Goal: Task Accomplishment & Management: Use online tool/utility

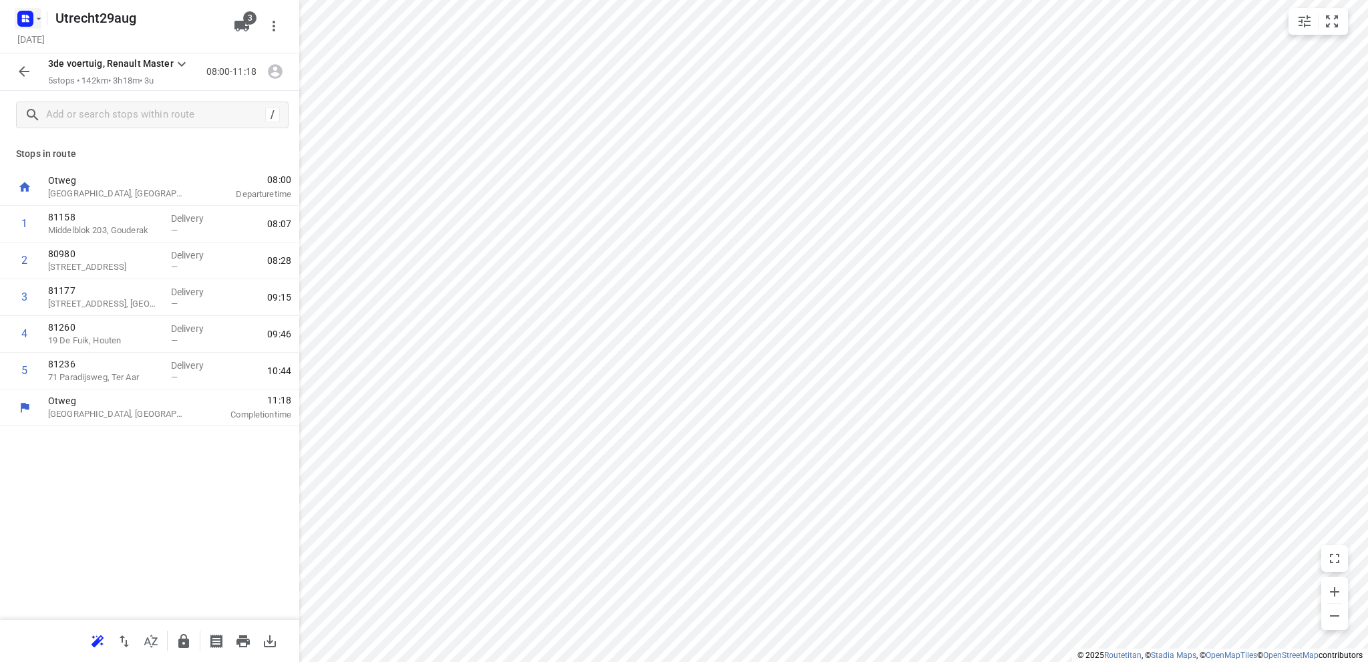
click at [22, 19] on icon "button" at bounding box center [23, 20] width 3 height 3
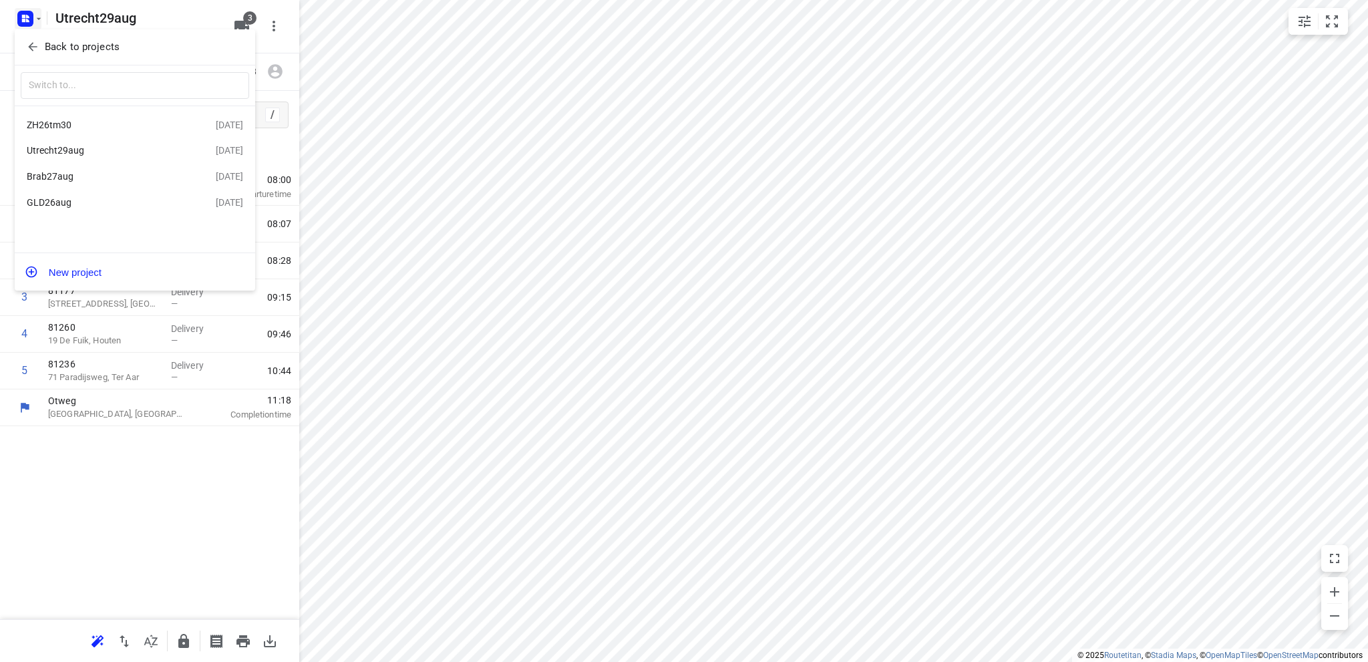
click at [55, 120] on div "ZH26tm30" at bounding box center [104, 125] width 154 height 11
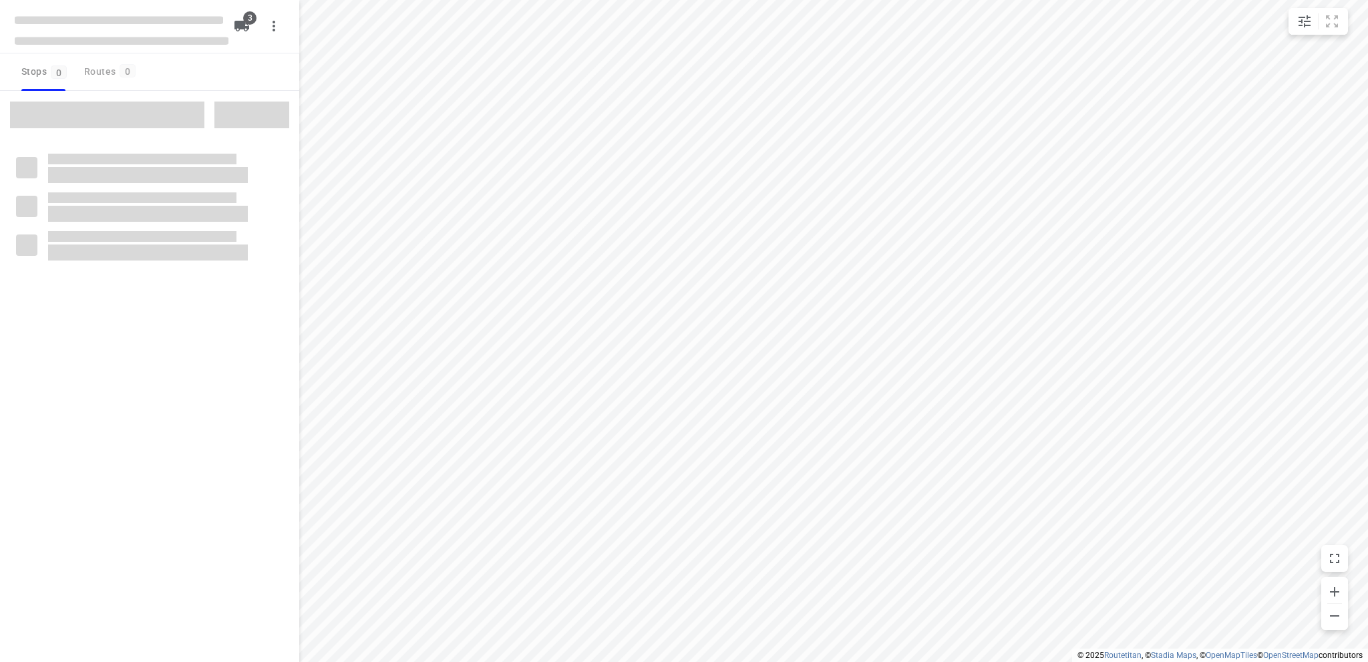
type input "distance"
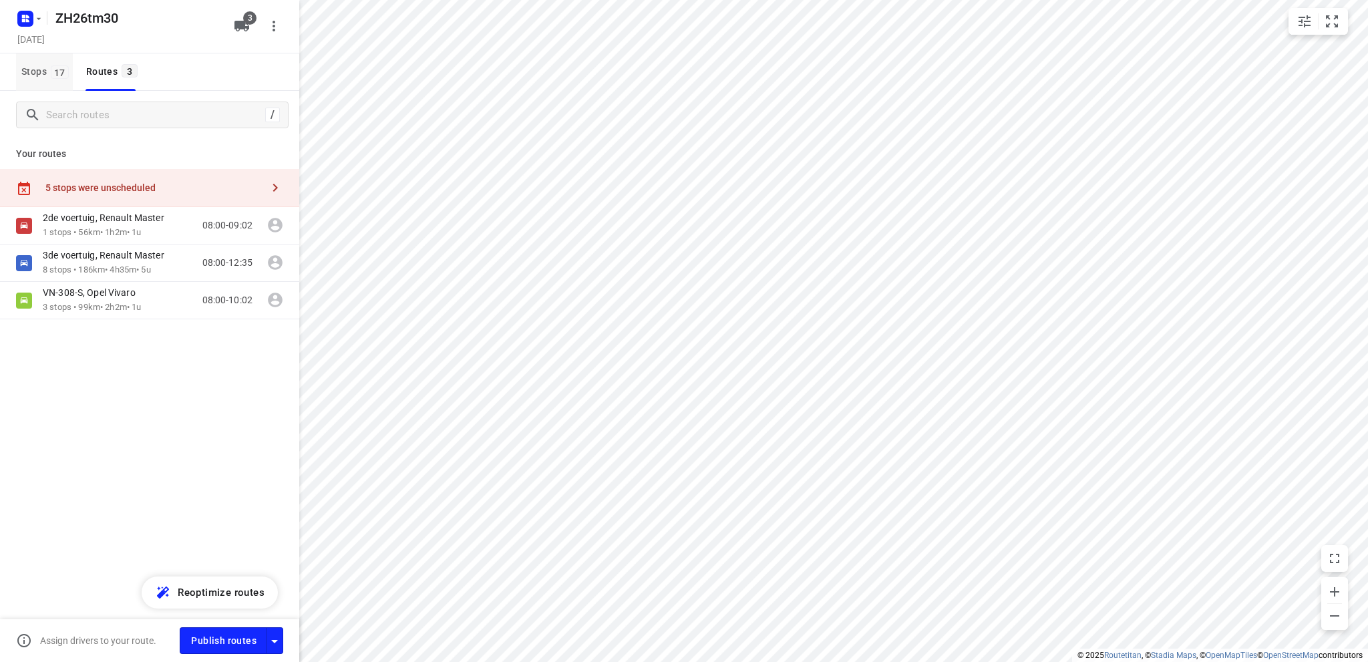
click at [32, 72] on span "Stops 17" at bounding box center [46, 71] width 51 height 17
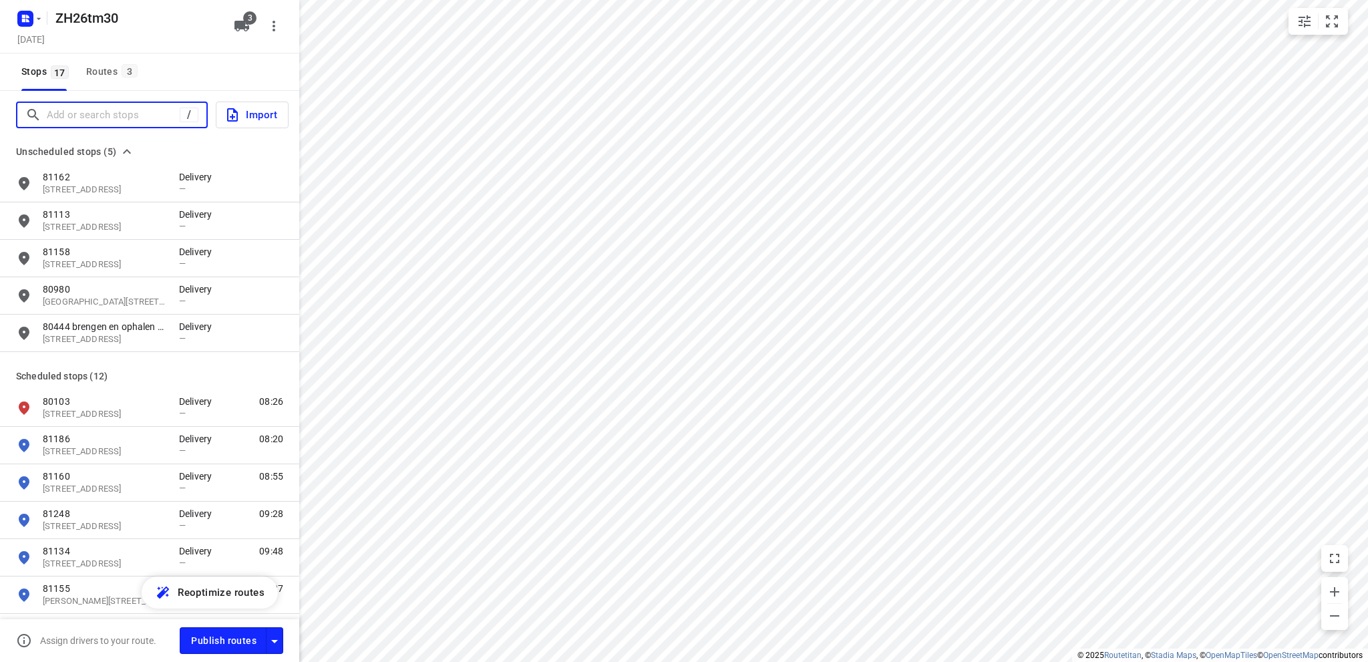
click at [45, 115] on div at bounding box center [102, 115] width 154 height 21
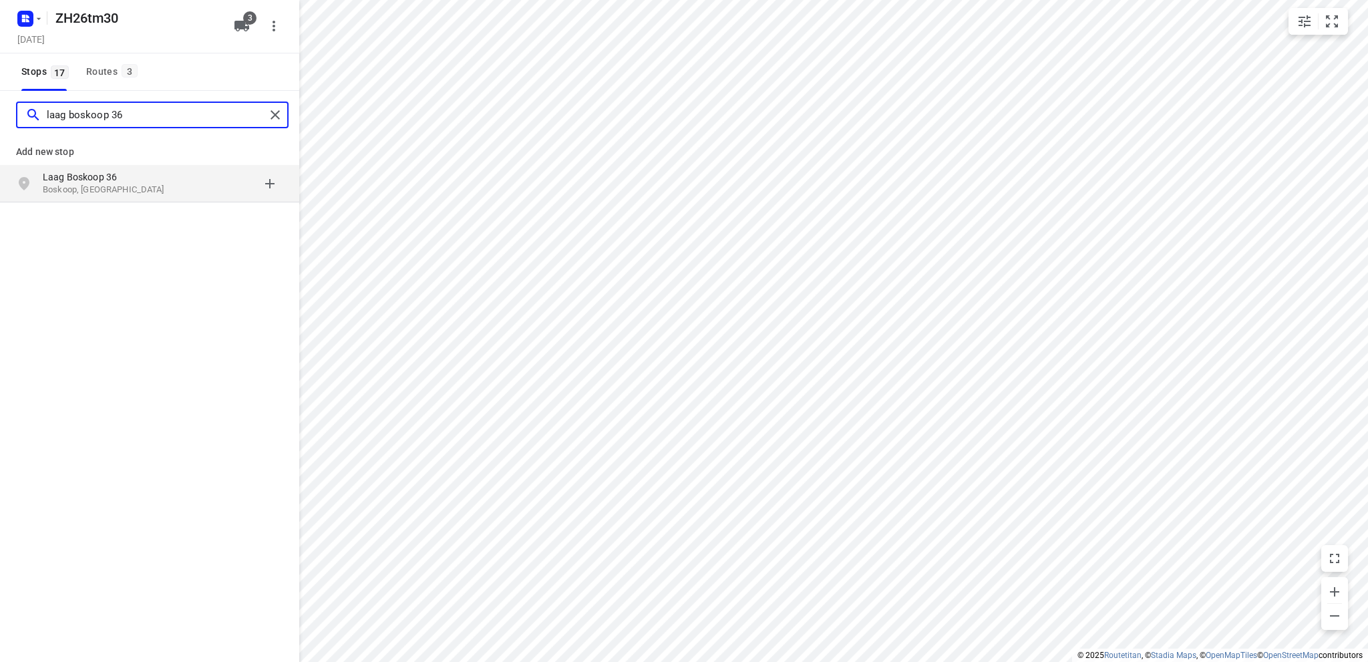
type input "laag boskoop 36"
click at [73, 185] on p "Boskoop, [GEOGRAPHIC_DATA]" at bounding box center [104, 190] width 123 height 13
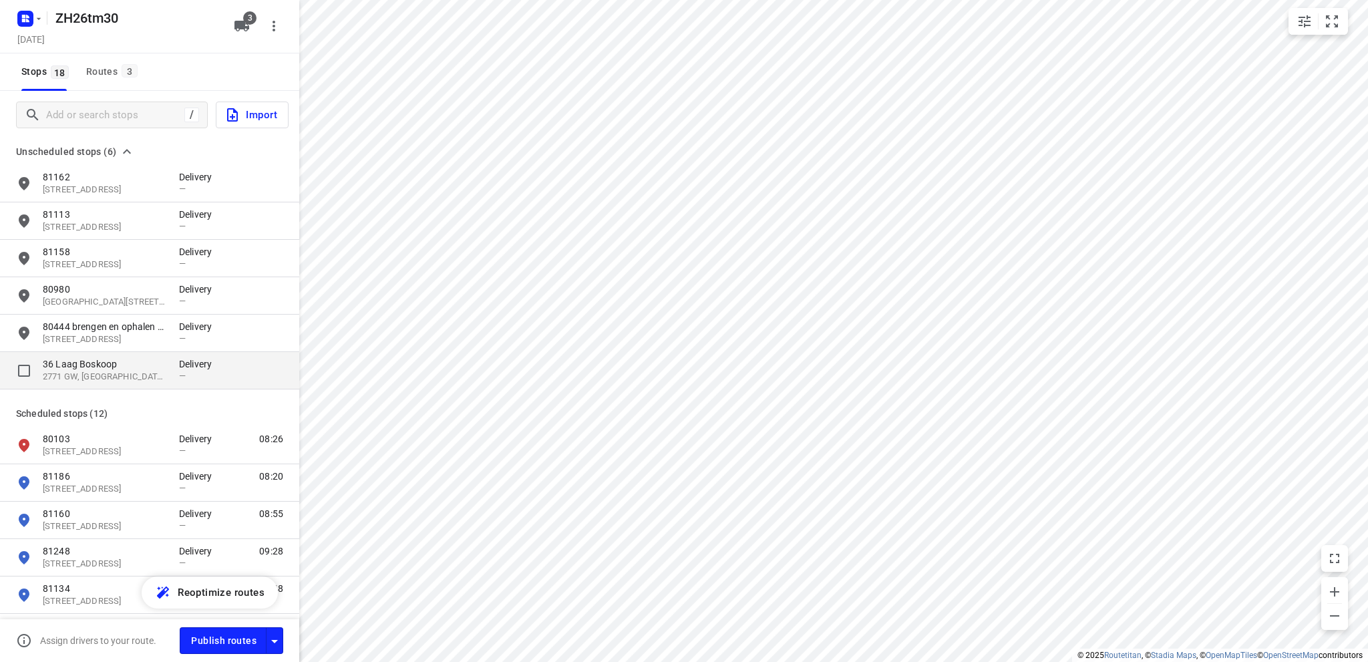
click at [93, 372] on p "2771 GW, [GEOGRAPHIC_DATA], [GEOGRAPHIC_DATA]" at bounding box center [104, 377] width 123 height 13
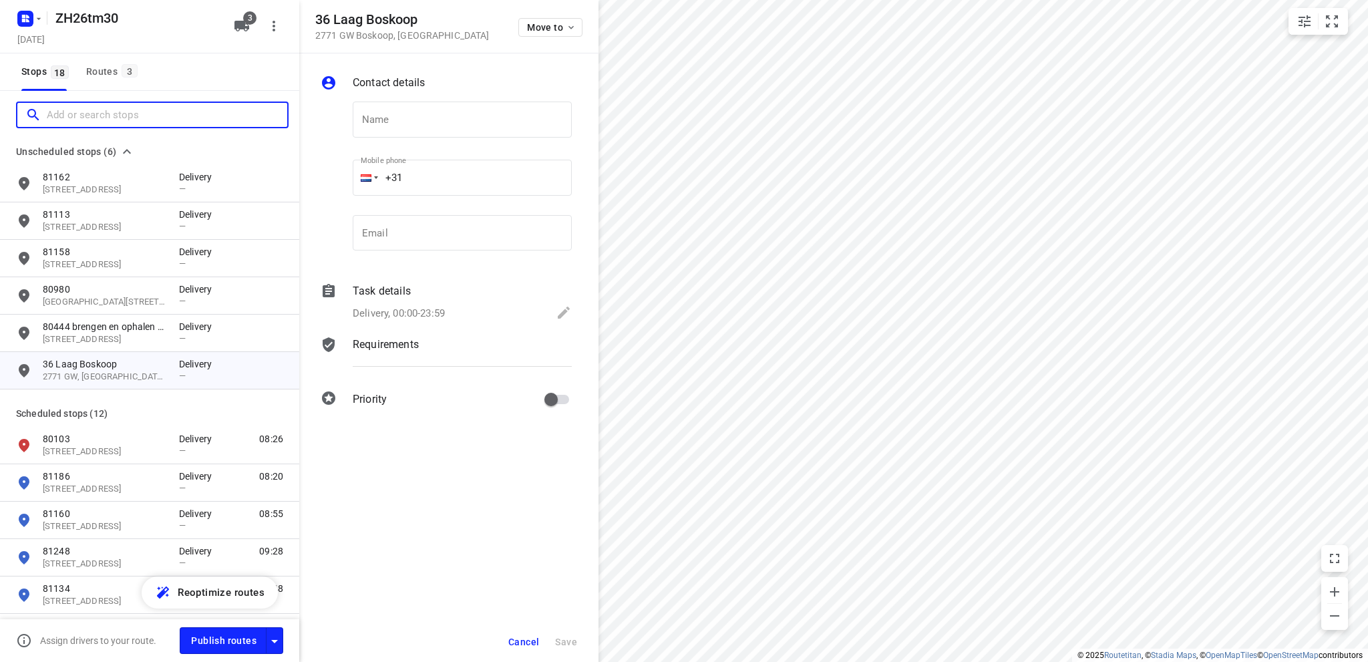
click at [91, 111] on input "Add or search stops" at bounding box center [167, 115] width 240 height 21
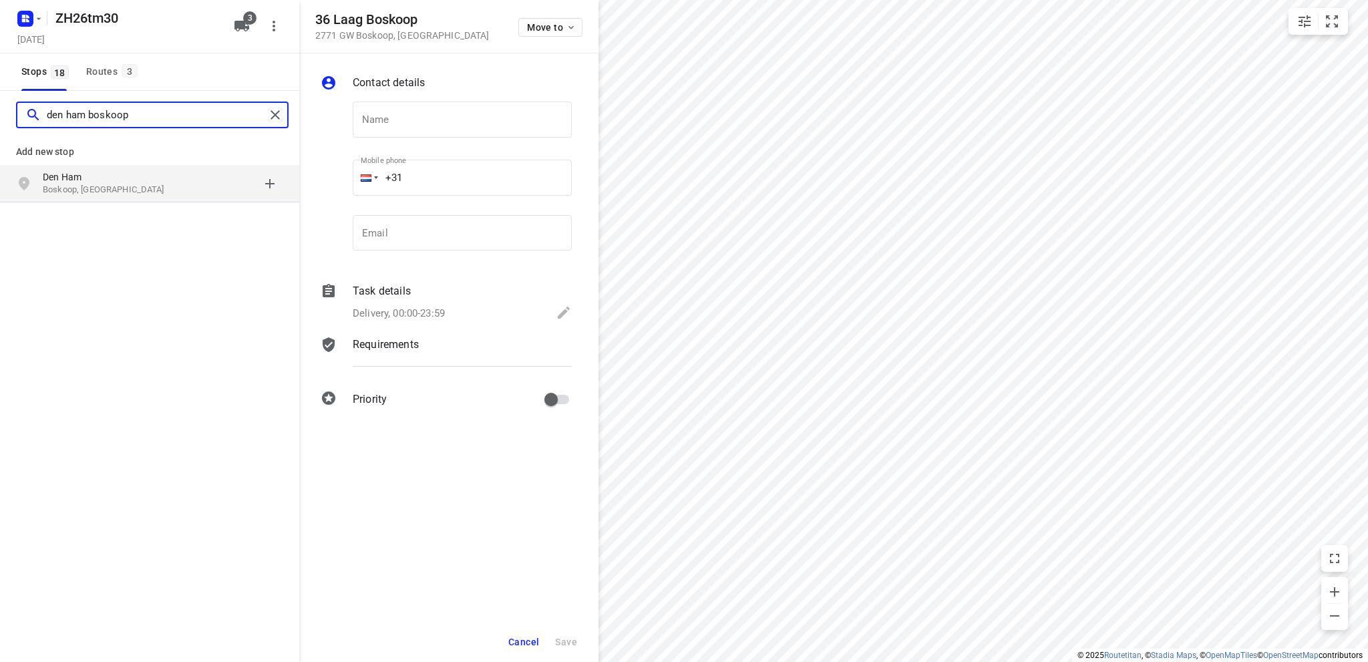
type input "den ham boskoop"
click at [105, 186] on p "Boskoop, [GEOGRAPHIC_DATA]" at bounding box center [104, 190] width 123 height 13
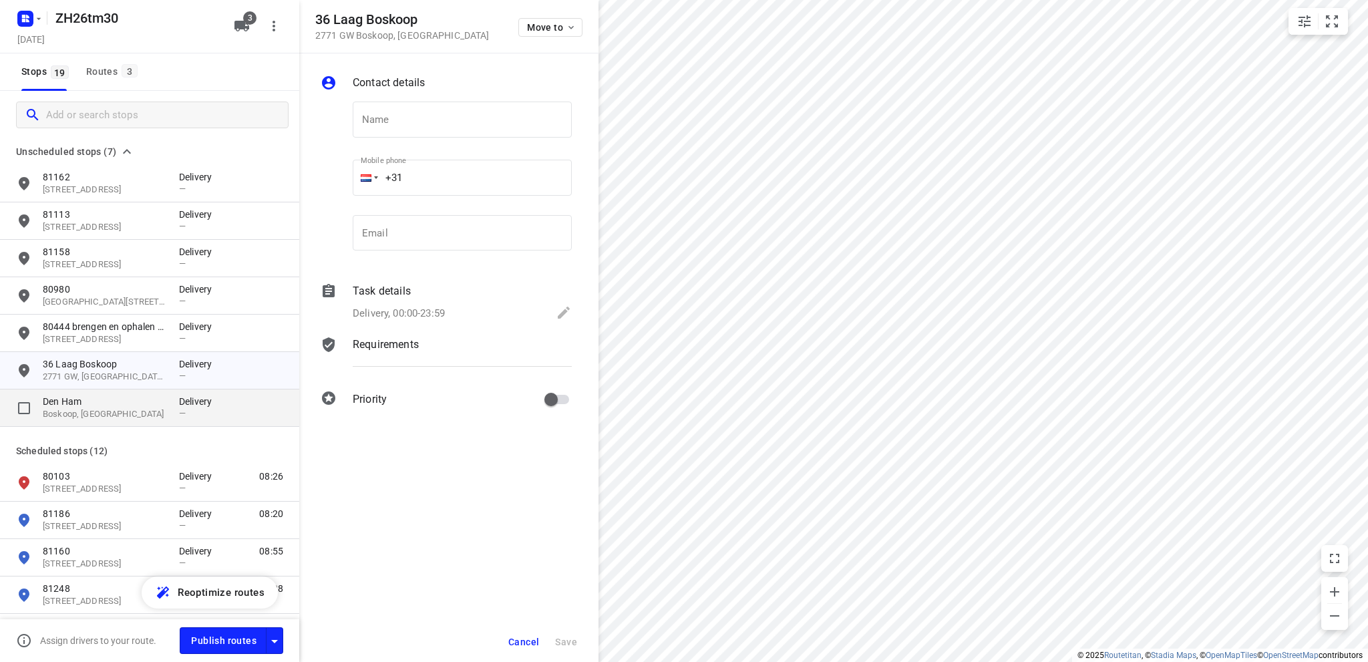
click at [120, 401] on p "Den Ham" at bounding box center [104, 401] width 123 height 13
click at [516, 638] on span "Cancel" at bounding box center [523, 641] width 31 height 11
